Goal: Task Accomplishment & Management: Use online tool/utility

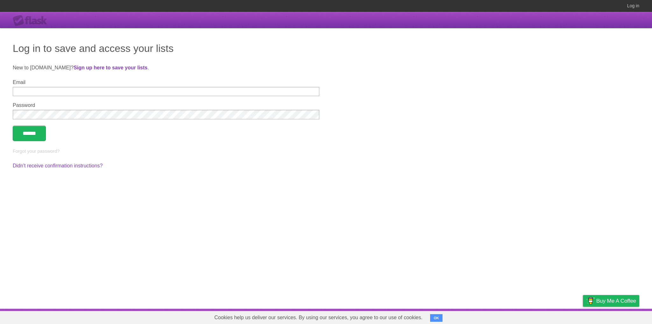
drag, startPoint x: 423, startPoint y: 46, endPoint x: 415, endPoint y: 45, distance: 7.7
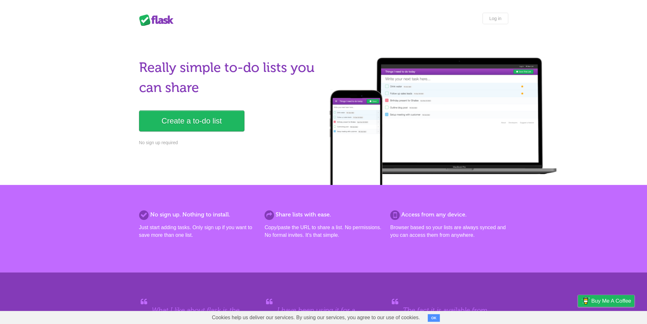
click at [418, 109] on div at bounding box center [443, 121] width 239 height 127
drag, startPoint x: 422, startPoint y: 99, endPoint x: 374, endPoint y: 120, distance: 52.3
drag, startPoint x: 374, startPoint y: 120, endPoint x: 341, endPoint y: 130, distance: 34.5
click at [343, 131] on div at bounding box center [443, 121] width 239 height 127
click at [220, 114] on link "Create a to-do list" at bounding box center [191, 120] width 105 height 21
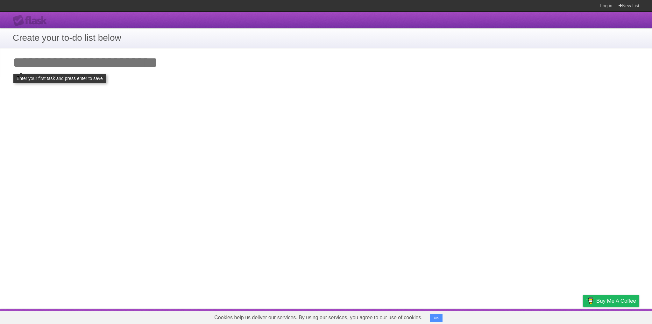
click at [78, 67] on input "Add your first task" at bounding box center [326, 62] width 652 height 29
click at [81, 34] on h1 "Create your to-do list below" at bounding box center [326, 37] width 627 height 13
drag, startPoint x: 60, startPoint y: 66, endPoint x: 47, endPoint y: 68, distance: 12.6
click at [59, 66] on input "Add your first task" at bounding box center [326, 62] width 652 height 29
type input "*"
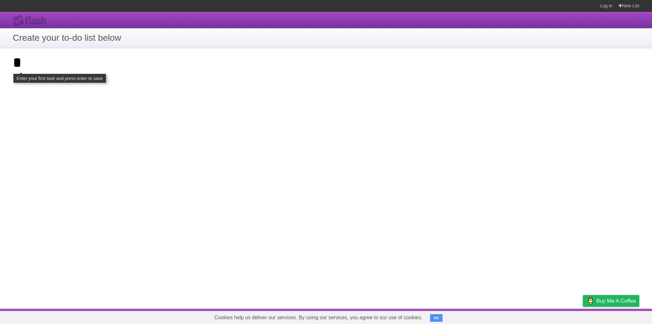
type input "*"
click input "**********" at bounding box center [0, 0] width 0 height 0
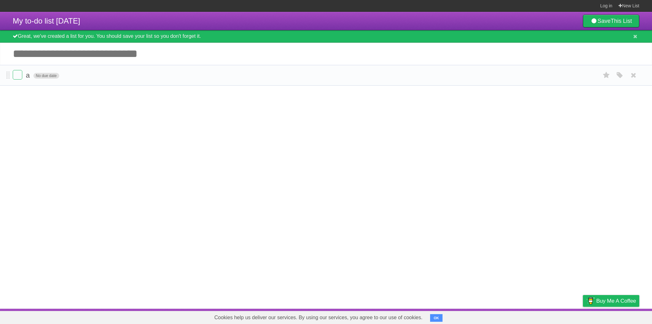
click at [46, 76] on span "No due date" at bounding box center [46, 76] width 26 height 6
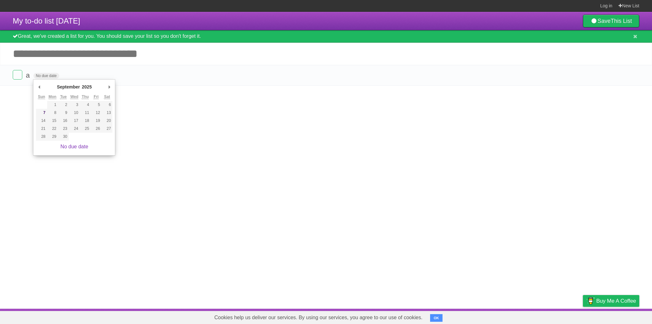
click at [136, 92] on article "My to-do list [DATE] Save This List Great, we've created a list for you. You sh…" at bounding box center [326, 160] width 652 height 297
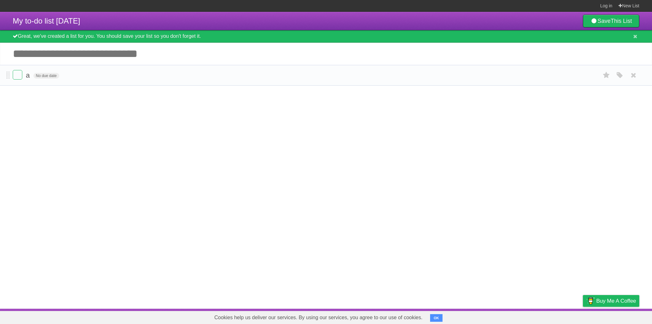
click at [45, 72] on form "a No due date White Red Blue Green Purple Orange" at bounding box center [326, 75] width 627 height 11
click at [41, 75] on span "No due date" at bounding box center [46, 76] width 26 height 6
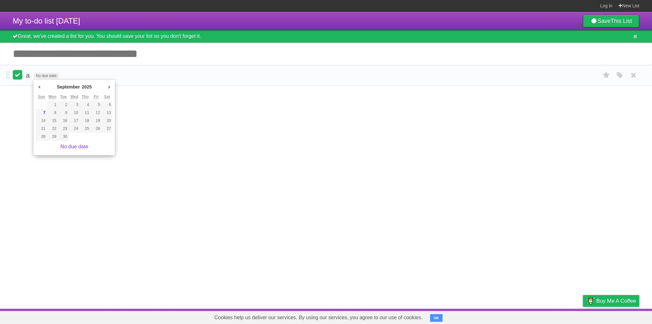
click at [15, 75] on label at bounding box center [18, 75] width 10 height 10
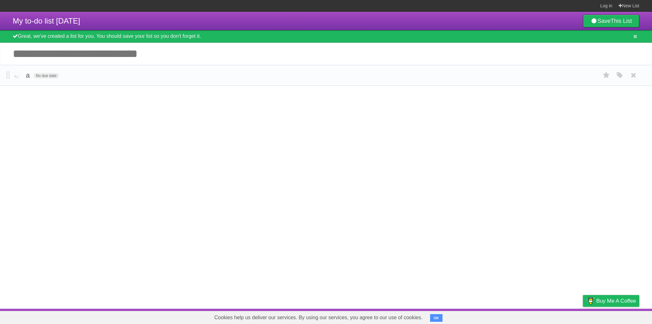
click at [20, 79] on label at bounding box center [18, 75] width 10 height 10
